Goal: Transaction & Acquisition: Purchase product/service

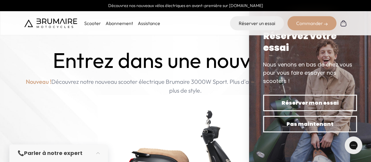
click at [314, 67] on div "Nous venons en bas de chez vous pour vous faire essayer nos scooters !" at bounding box center [310, 72] width 94 height 25
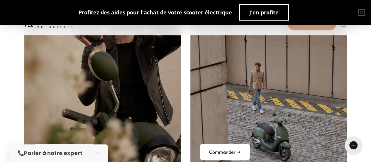
scroll to position [2119, 0]
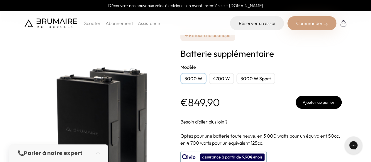
click at [224, 76] on div "4700 W" at bounding box center [221, 78] width 25 height 11
click at [253, 80] on div "3000 W Sport" at bounding box center [255, 78] width 39 height 11
click at [220, 79] on div "4700 W" at bounding box center [221, 78] width 25 height 11
click at [192, 74] on div "3000 W" at bounding box center [193, 78] width 26 height 11
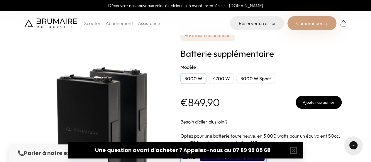
click at [315, 104] on button "Ajouter au panier" at bounding box center [319, 102] width 46 height 13
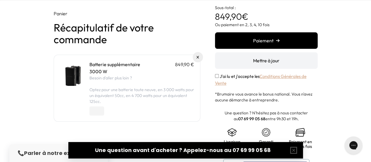
scroll to position [21, 0]
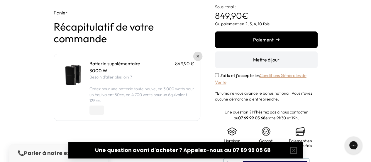
click at [196, 59] on link at bounding box center [197, 56] width 9 height 9
